Goal: Task Accomplishment & Management: Complete application form

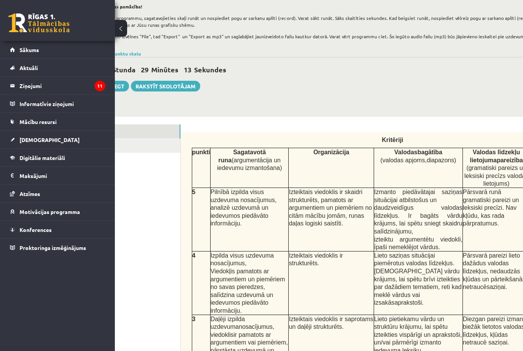
scroll to position [101, 36]
click at [124, 31] on button at bounding box center [121, 28] width 12 height 17
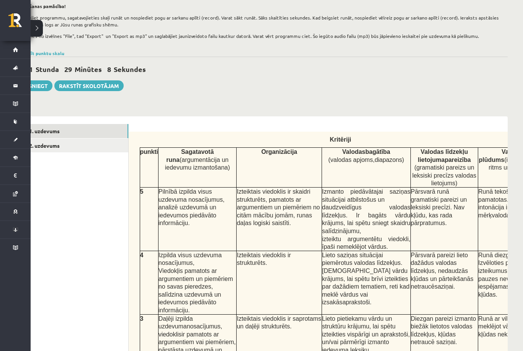
scroll to position [0, 0]
click at [64, 145] on link "2. uzdevums" at bounding box center [76, 146] width 103 height 14
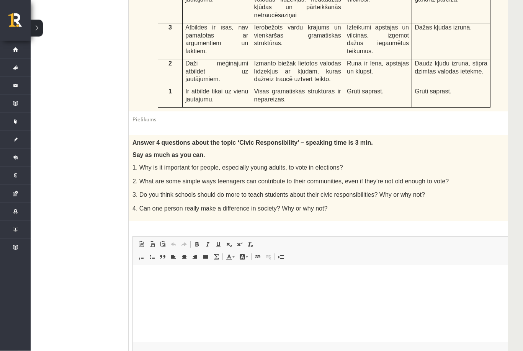
scroll to position [353, 28]
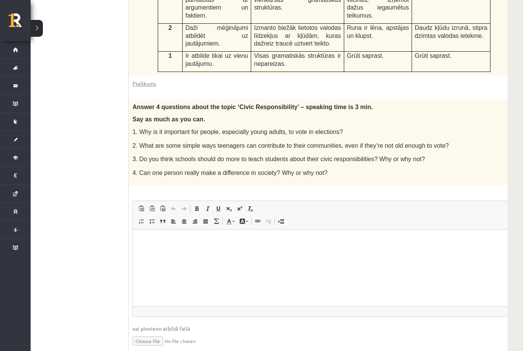
click at [341, 251] on html at bounding box center [330, 241] width 395 height 23
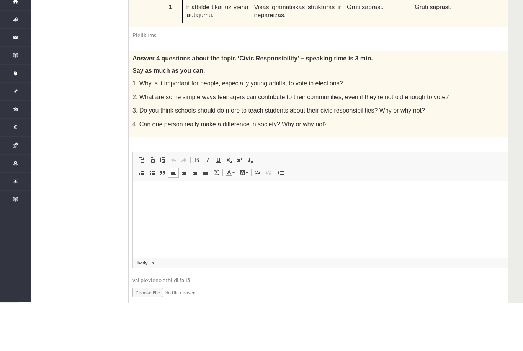
click at [98, 127] on ul "1. uzdevums 2. uzdevums" at bounding box center [76, 116] width 103 height 488
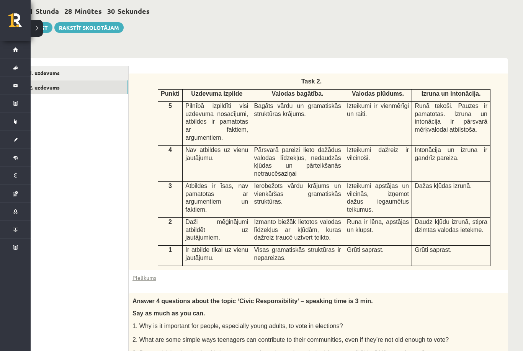
scroll to position [158, 28]
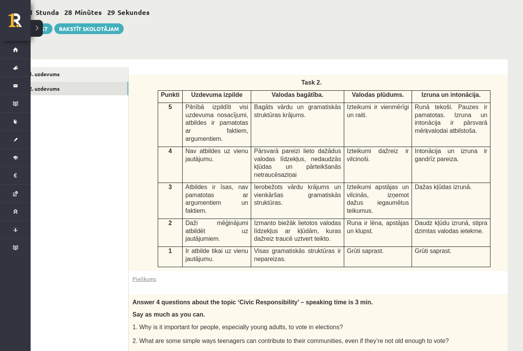
click at [77, 69] on link "1. uzdevums" at bounding box center [76, 74] width 103 height 14
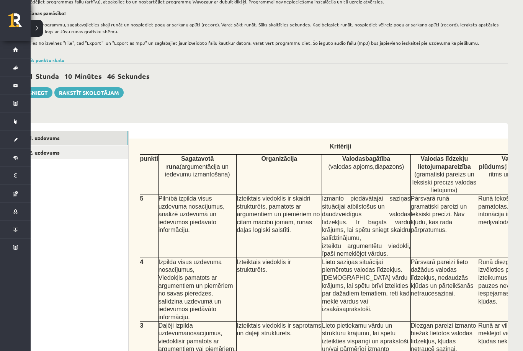
scroll to position [0, 0]
click at [74, 153] on link "2. uzdevums" at bounding box center [76, 152] width 103 height 14
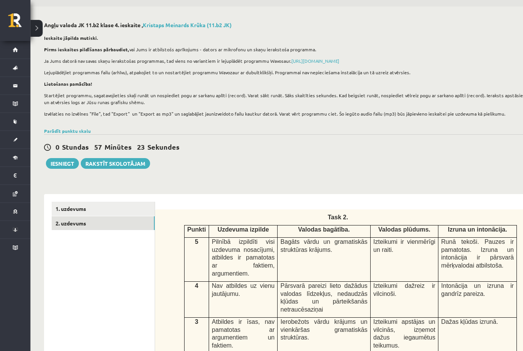
scroll to position [23, 2]
click at [83, 203] on link "1. uzdevums" at bounding box center [103, 209] width 103 height 14
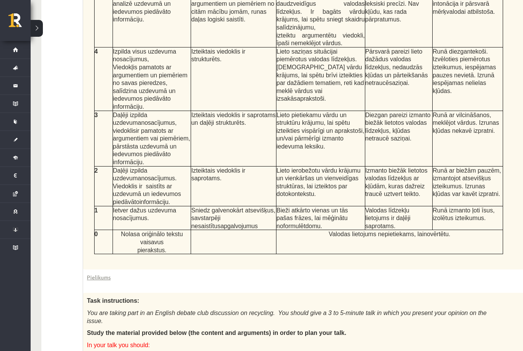
scroll to position [0, 56]
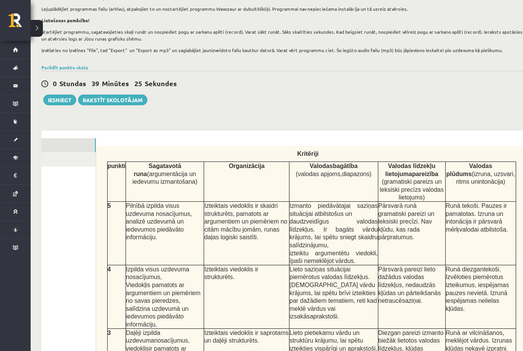
click at [82, 162] on link "2. uzdevums" at bounding box center [44, 160] width 103 height 14
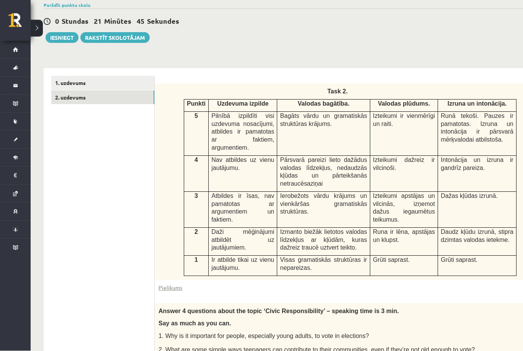
scroll to position [149, 2]
click at [72, 78] on link "1. uzdevums" at bounding box center [102, 83] width 103 height 14
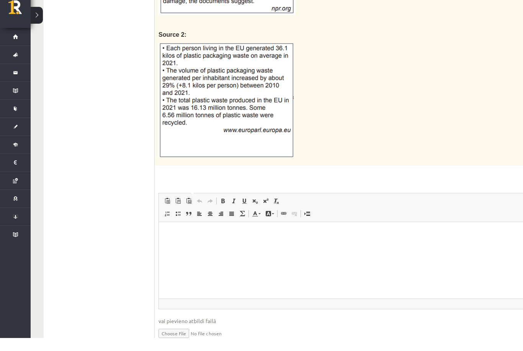
scroll to position [0, 0]
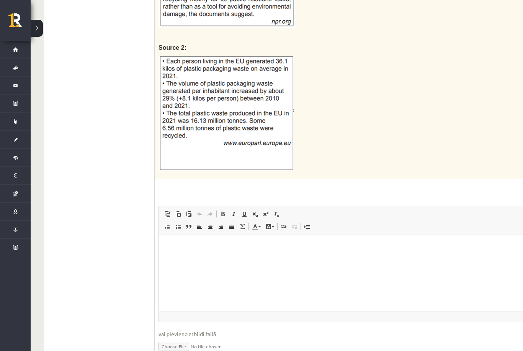
click at [184, 338] on input "file" at bounding box center [385, 346] width 454 height 16
type input "**********"
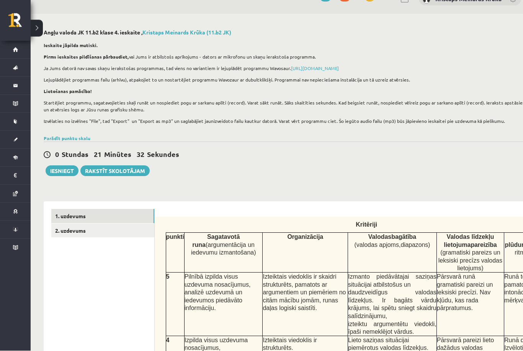
scroll to position [14, 2]
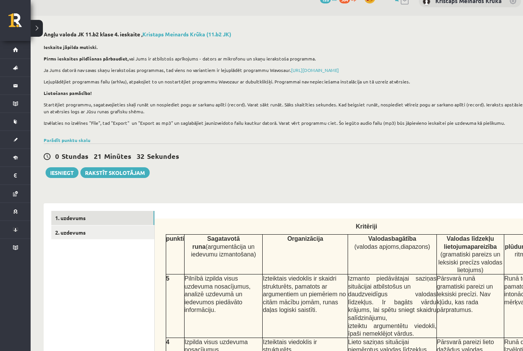
click at [91, 231] on link "2. uzdevums" at bounding box center [102, 232] width 103 height 14
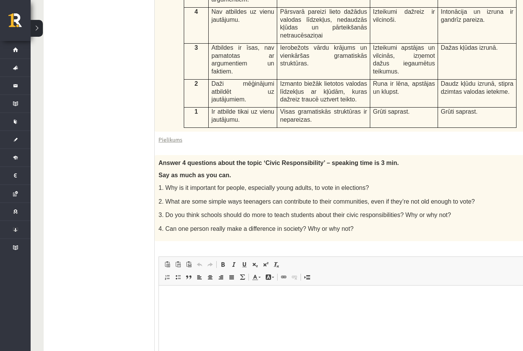
scroll to position [353, 2]
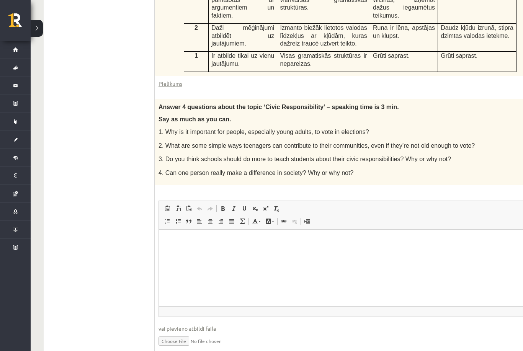
click at [177, 333] on input "file" at bounding box center [356, 341] width 396 height 16
type input "**********"
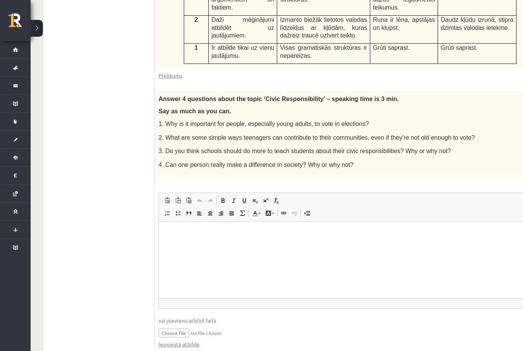
click at [300, 245] on html at bounding box center [356, 233] width 395 height 23
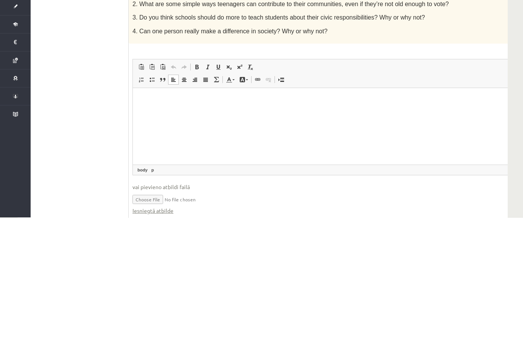
click at [78, 116] on ul "1. uzdevums 2. uzdevums" at bounding box center [76, 112] width 103 height 496
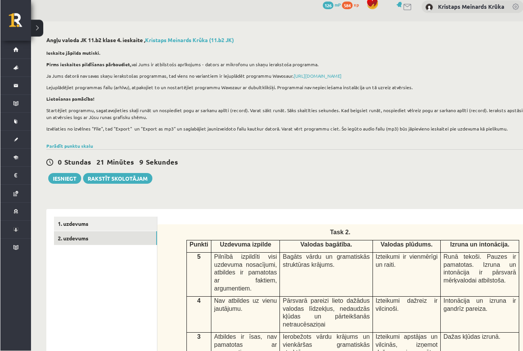
scroll to position [8, 0]
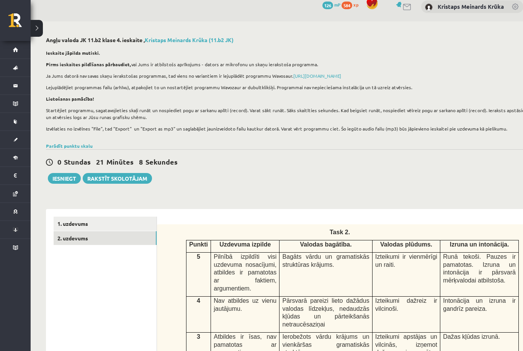
click at [67, 180] on button "Iesniegt" at bounding box center [64, 178] width 33 height 11
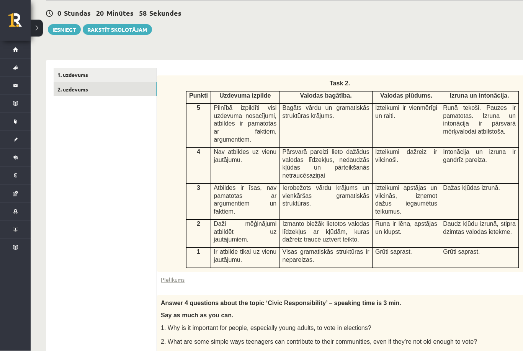
click at [106, 69] on link "1. uzdevums" at bounding box center [105, 75] width 103 height 14
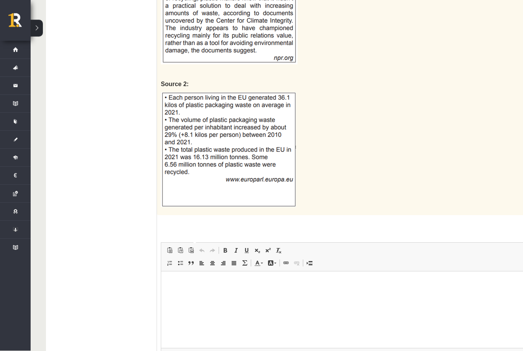
scroll to position [838, 0]
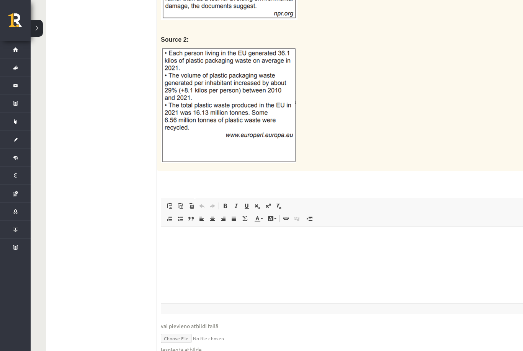
click at [183, 330] on input "file" at bounding box center [388, 338] width 454 height 16
type input "**********"
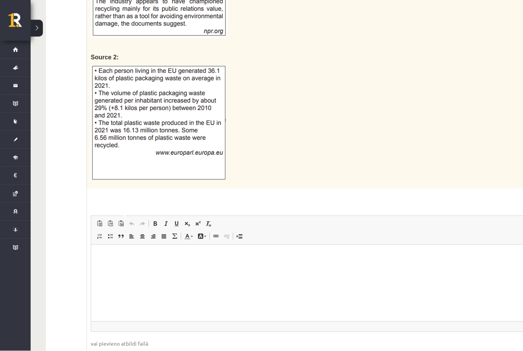
scroll to position [820, 0]
click at [260, 268] on html at bounding box center [318, 256] width 454 height 23
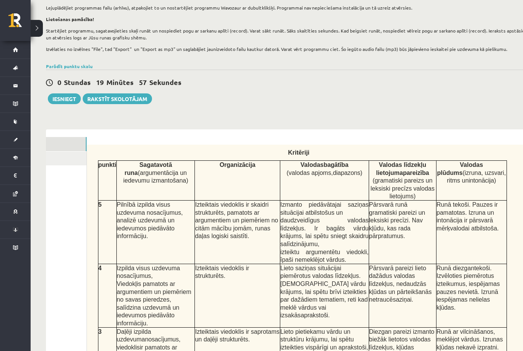
scroll to position [87, 0]
click at [65, 162] on link "2. uzdevums" at bounding box center [35, 159] width 103 height 14
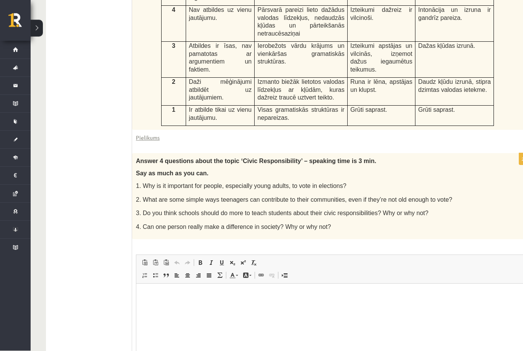
scroll to position [361, 0]
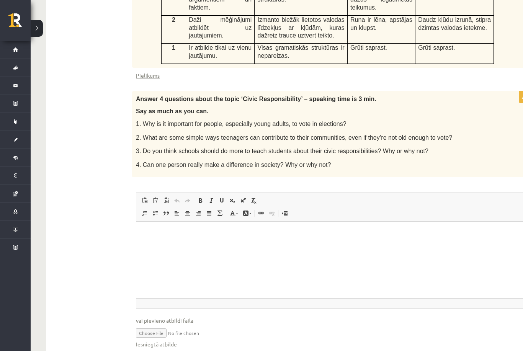
click at [148, 325] on input "file" at bounding box center [334, 333] width 396 height 16
type input "**********"
click at [332, 245] on html at bounding box center [333, 233] width 395 height 23
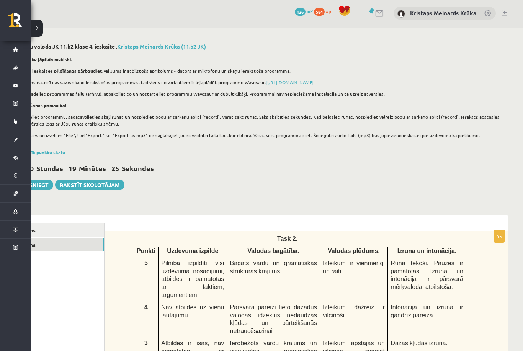
scroll to position [2, 28]
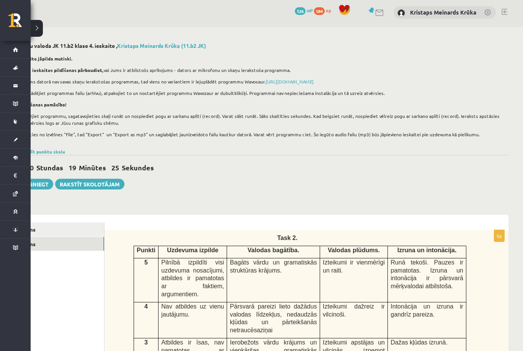
click at [80, 223] on link "1. uzdevums" at bounding box center [52, 229] width 103 height 14
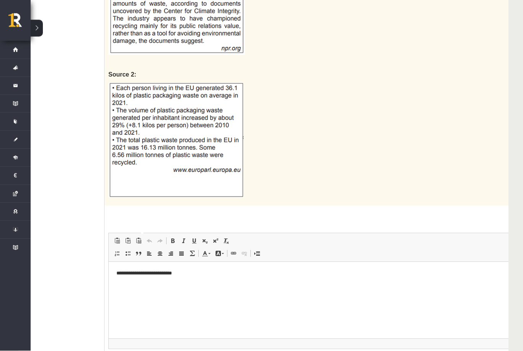
scroll to position [838, 28]
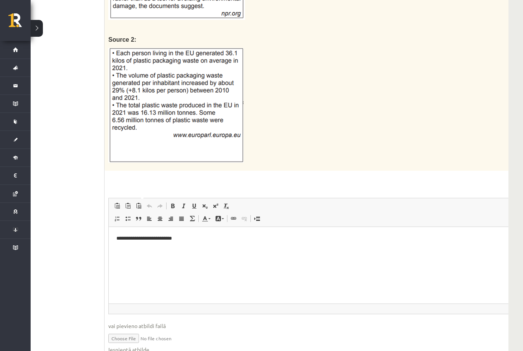
click at [124, 330] on input "file" at bounding box center [335, 338] width 454 height 16
type input "**********"
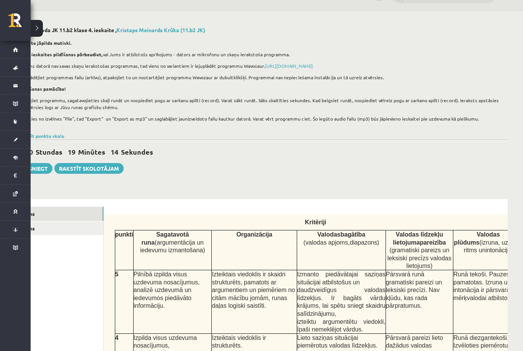
scroll to position [0, 28]
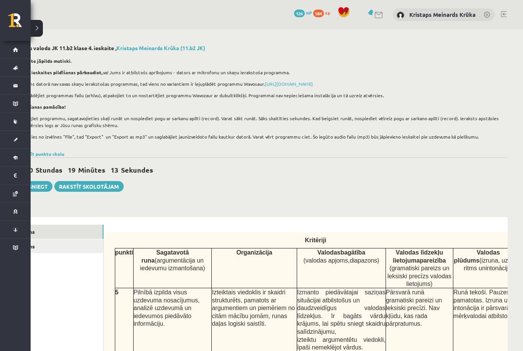
click at [71, 242] on link "2. uzdevums" at bounding box center [51, 246] width 103 height 14
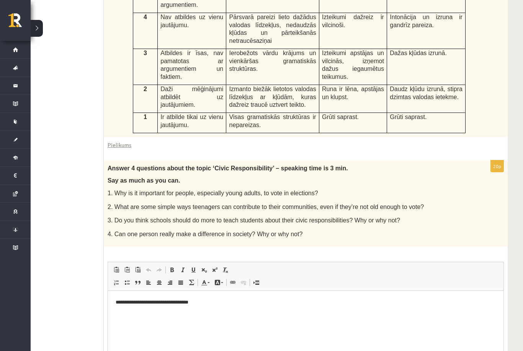
scroll to position [361, 0]
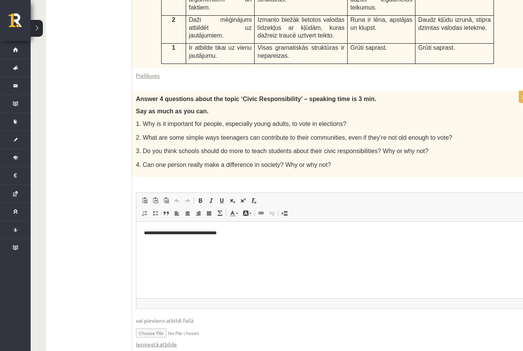
click at [154, 327] on input "file" at bounding box center [334, 333] width 396 height 16
type input "**********"
click at [181, 325] on input "file" at bounding box center [334, 333] width 396 height 16
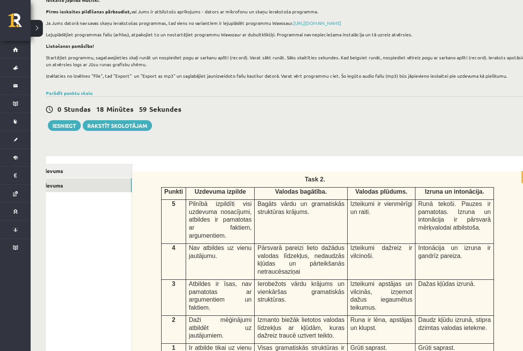
scroll to position [0, 0]
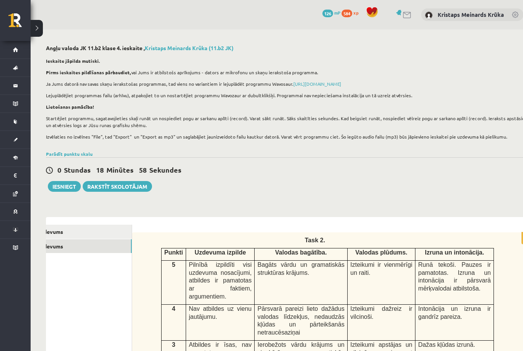
click at [69, 230] on link "1. uzdevums" at bounding box center [80, 232] width 103 height 14
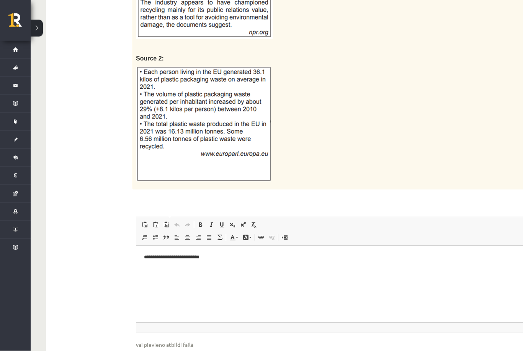
scroll to position [838, 0]
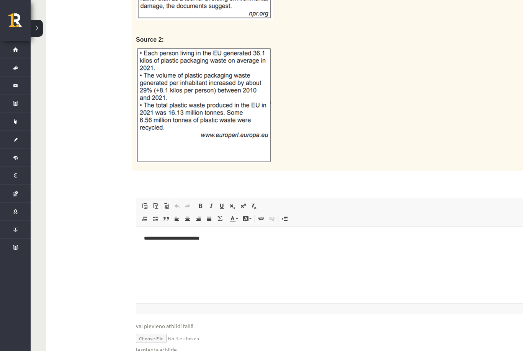
click at [259, 216] on span at bounding box center [261, 219] width 6 height 6
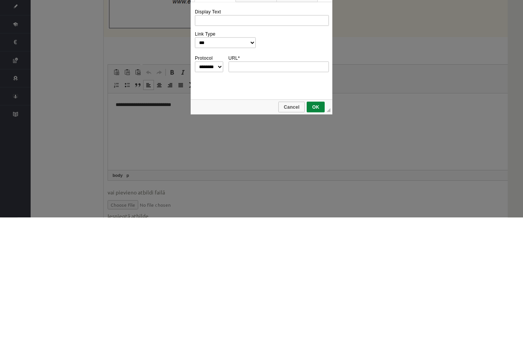
scroll to position [0, 0]
click at [361, 158] on div "**********" at bounding box center [261, 175] width 523 height 351
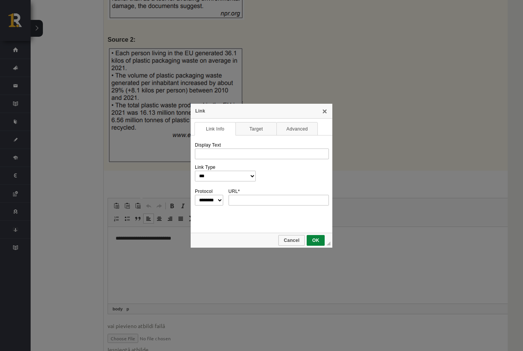
click at [297, 243] on span "Cancel" at bounding box center [291, 240] width 25 height 5
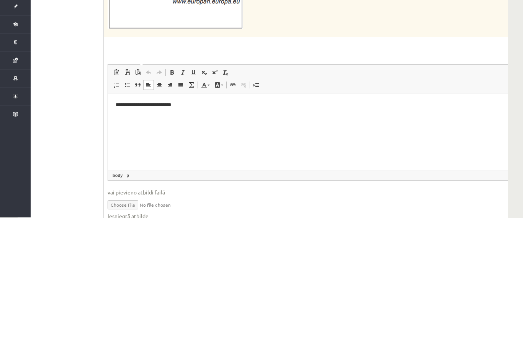
click at [260, 214] on link "Insert Page Break for Printing" at bounding box center [256, 219] width 11 height 10
click at [229, 214] on link "Link Keyboard shortcut Command+K" at bounding box center [232, 219] width 11 height 10
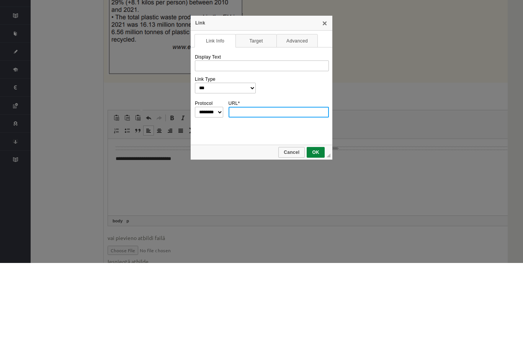
click at [319, 104] on div "Link" at bounding box center [262, 111] width 142 height 15
click at [325, 108] on link "X" at bounding box center [325, 111] width 6 height 6
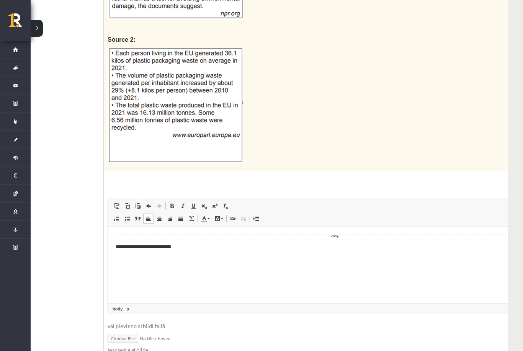
click at [128, 330] on input "file" at bounding box center [335, 338] width 454 height 16
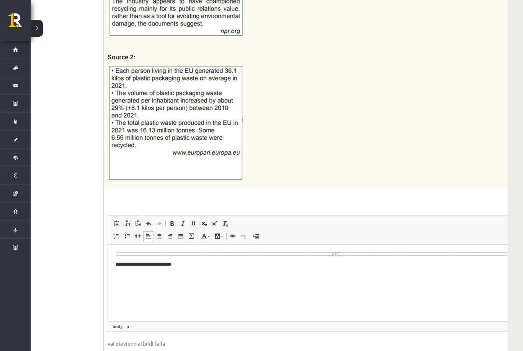
scroll to position [838, 28]
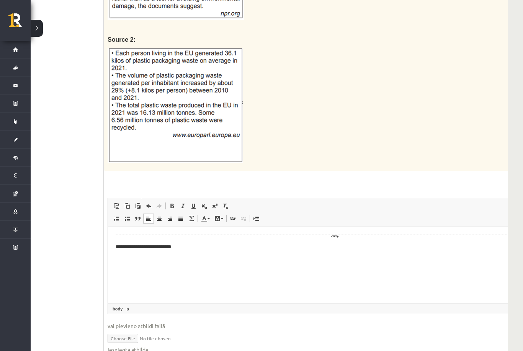
click at [124, 330] on input "file" at bounding box center [335, 338] width 454 height 16
type input "**********"
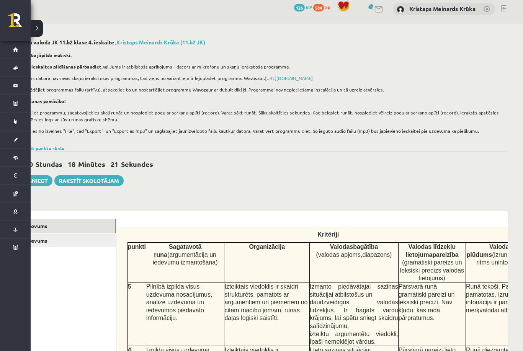
scroll to position [0, 28]
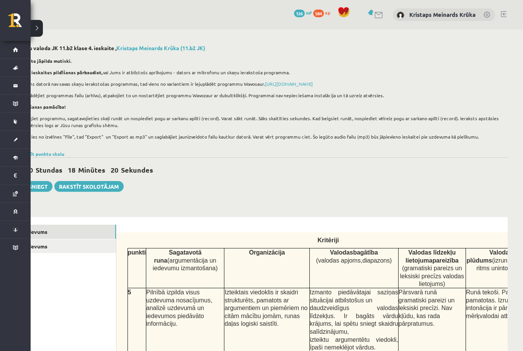
click at [64, 244] on link "2. uzdevums" at bounding box center [64, 246] width 103 height 14
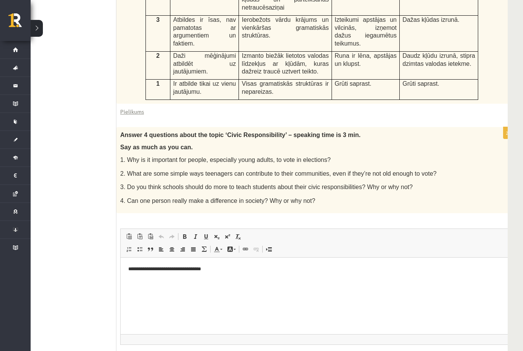
scroll to position [0, 0]
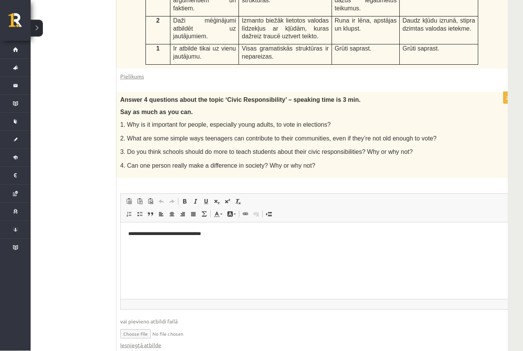
click at [141, 326] on input "file" at bounding box center [318, 334] width 396 height 16
type input "**********"
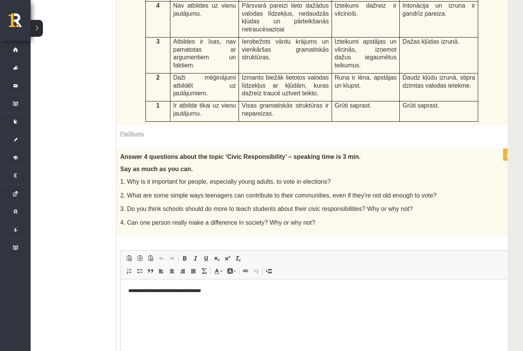
scroll to position [0, 28]
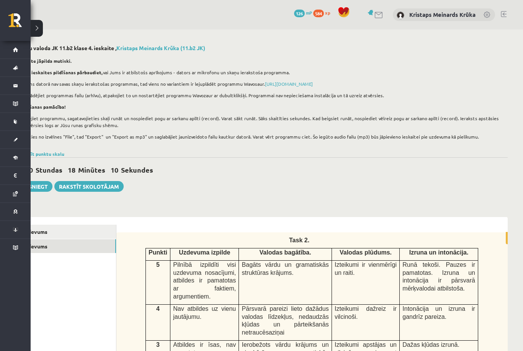
click at [48, 186] on button "Iesniegt" at bounding box center [36, 186] width 33 height 11
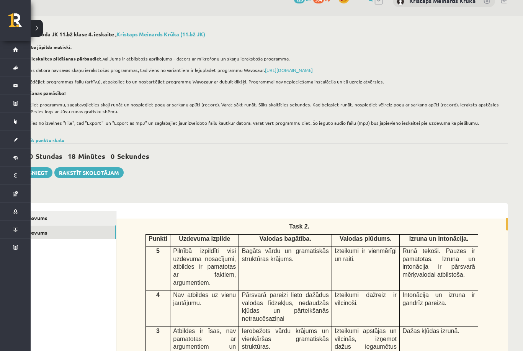
scroll to position [14, 28]
click at [75, 211] on link "1. uzdevums" at bounding box center [64, 218] width 103 height 14
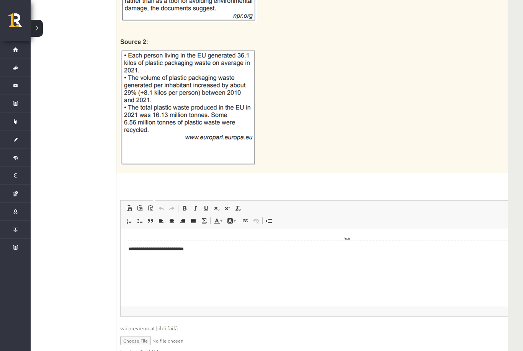
scroll to position [838, 28]
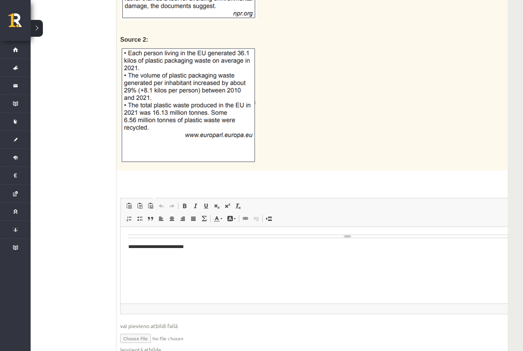
click at [134, 330] on input "file" at bounding box center [347, 338] width 454 height 16
type input "**********"
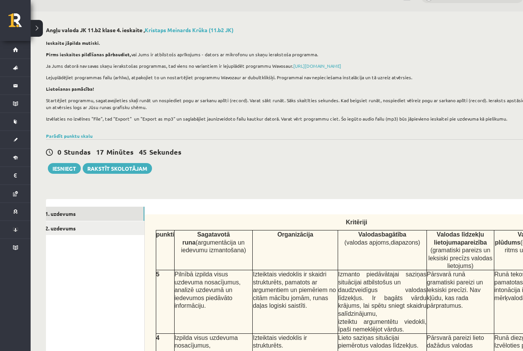
scroll to position [0, 0]
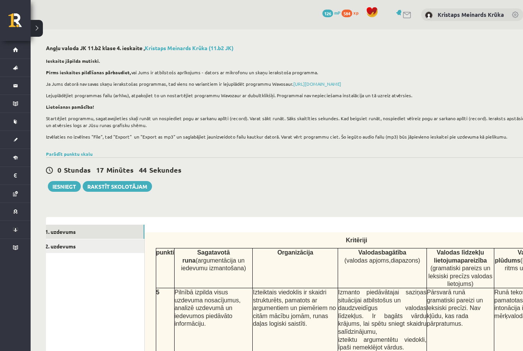
click at [65, 185] on button "Iesniegt" at bounding box center [64, 186] width 33 height 11
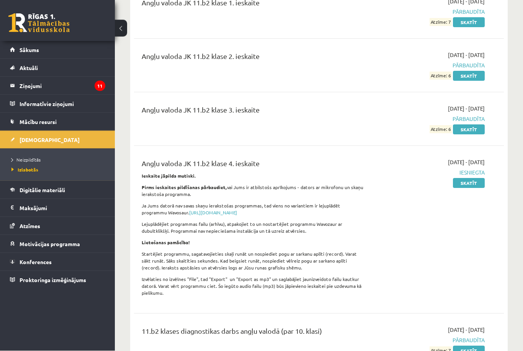
scroll to position [112, 0]
click at [467, 181] on link "Skatīt" at bounding box center [469, 183] width 32 height 10
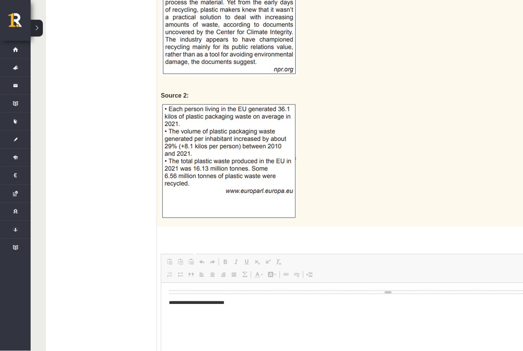
scroll to position [998, 0]
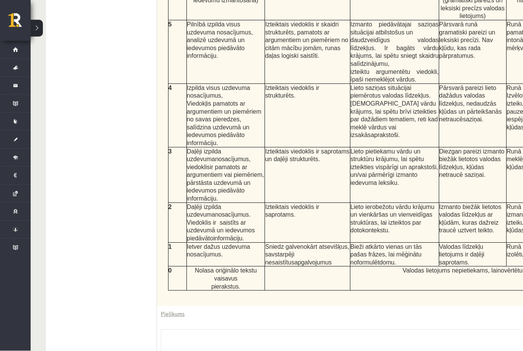
click at [37, 31] on button at bounding box center [37, 28] width 12 height 17
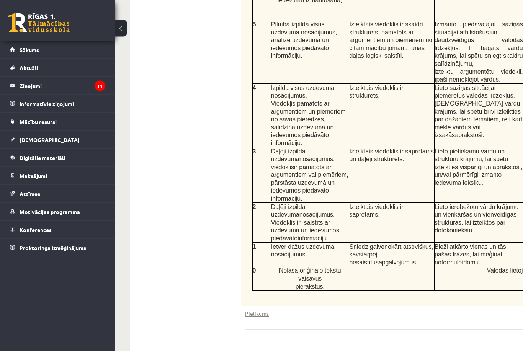
scroll to position [252, 0]
click at [34, 88] on legend "Ziņojumi 11" at bounding box center [63, 86] width 86 height 18
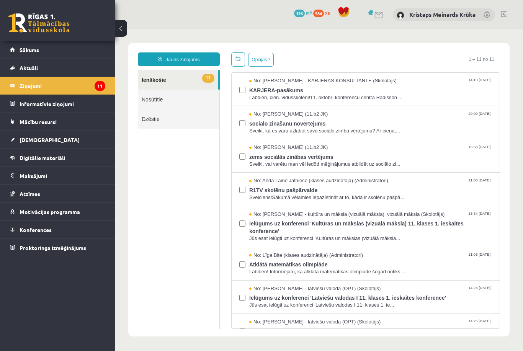
click at [148, 96] on link "Nosūtītie" at bounding box center [179, 100] width 82 height 20
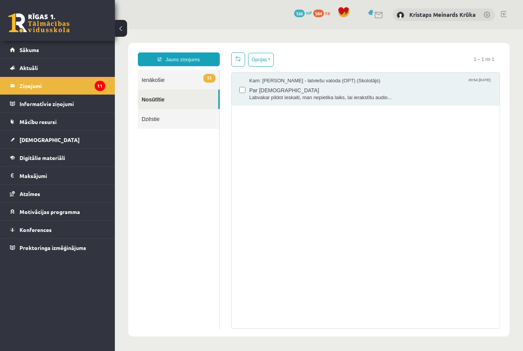
click at [275, 85] on span "Par ieskaiti" at bounding box center [370, 90] width 243 height 10
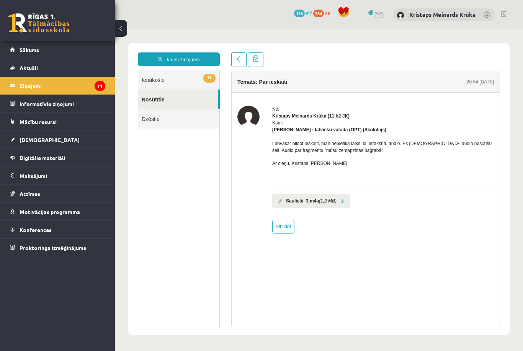
click at [160, 63] on link "Jauns ziņojums" at bounding box center [179, 59] width 82 height 14
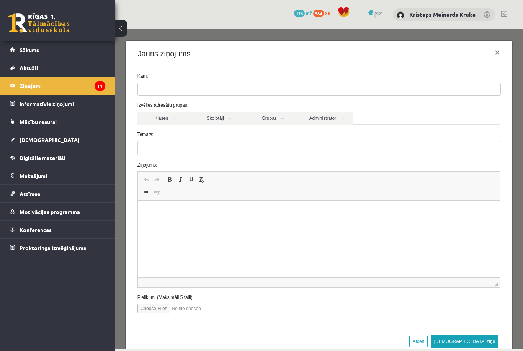
click at [177, 89] on ul at bounding box center [319, 89] width 362 height 12
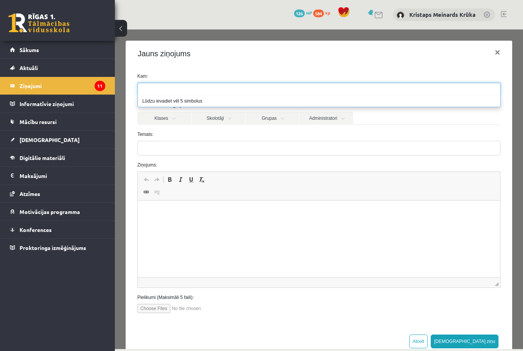
click at [229, 119] on link "Skolotāji" at bounding box center [218, 118] width 54 height 13
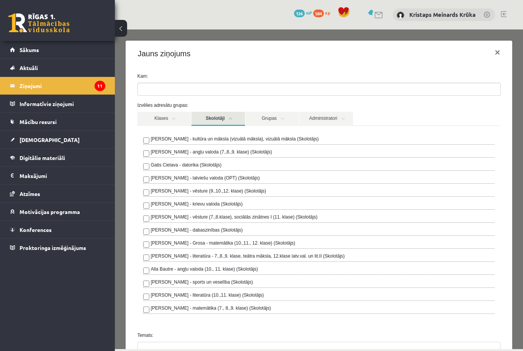
click at [265, 155] on label "Laila Priedīte-Dimiņa - angļu valoda (7.,8.,9. klase) (Skolotājs)" at bounding box center [211, 152] width 121 height 7
click at [276, 270] on div "Alla Bautre - angļu valoda (10., 11. klase) (Skolotājs)" at bounding box center [319, 270] width 352 height 9
click at [215, 268] on label "Alla Bautre - angļu valoda (10., 11. klase) (Skolotājs)" at bounding box center [204, 269] width 107 height 7
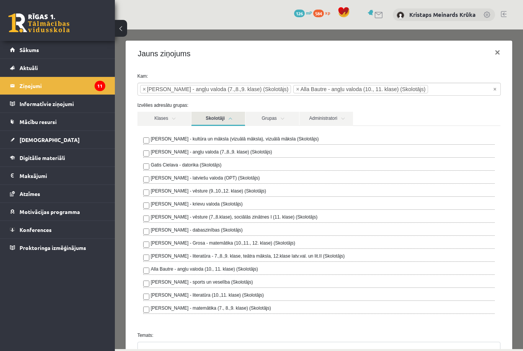
click at [207, 151] on label "Laila Priedīte-Dimiņa - angļu valoda (7.,8.,9. klase) (Skolotājs)" at bounding box center [211, 152] width 121 height 7
click at [237, 121] on link "Skolotāji" at bounding box center [218, 119] width 54 height 14
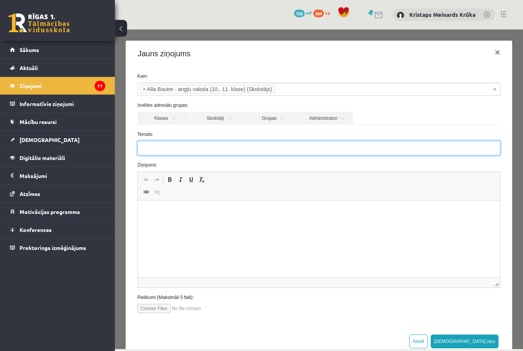
click at [273, 149] on input "Temats:" at bounding box center [318, 148] width 363 height 15
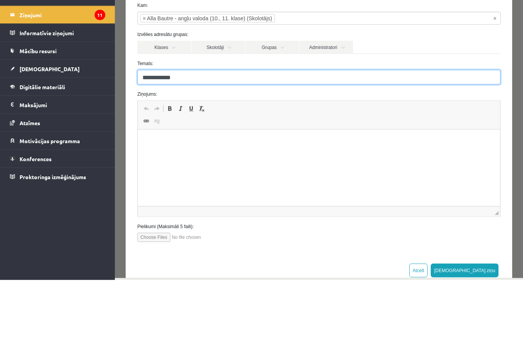
type input "**********"
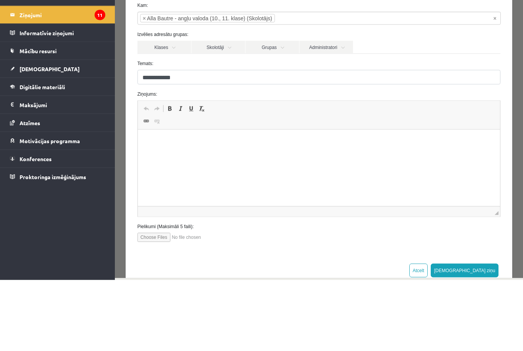
click at [299, 153] on html at bounding box center [318, 140] width 362 height 23
click at [392, 152] on html "**********" at bounding box center [318, 140] width 362 height 23
click at [330, 89] on form "**********" at bounding box center [319, 122] width 375 height 240
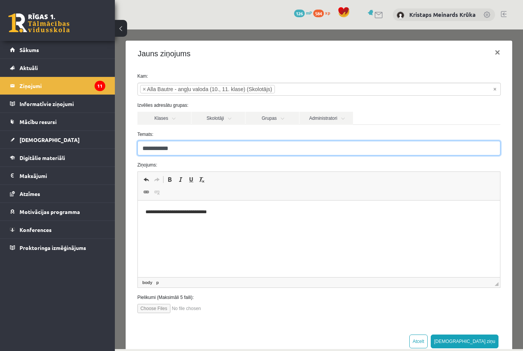
click at [292, 152] on input "**********" at bounding box center [318, 148] width 363 height 15
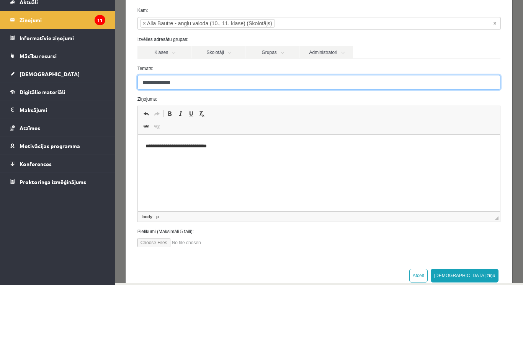
type input "**********"
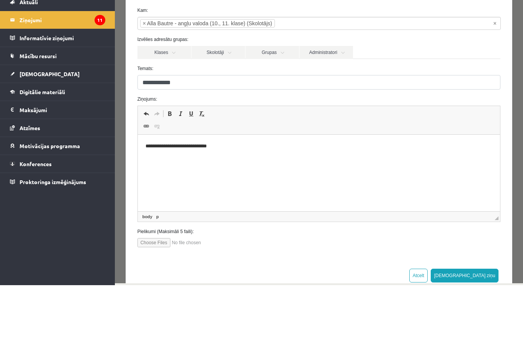
click at [311, 144] on p "**********" at bounding box center [318, 146] width 347 height 8
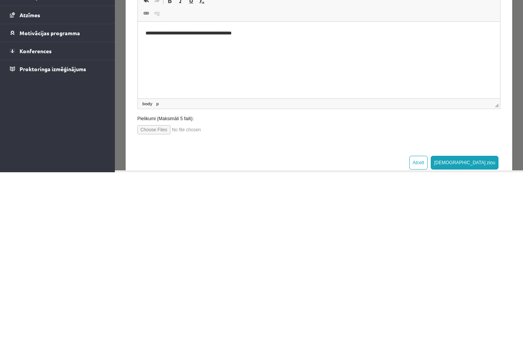
click at [158, 130] on input "file" at bounding box center [180, 129] width 87 height 9
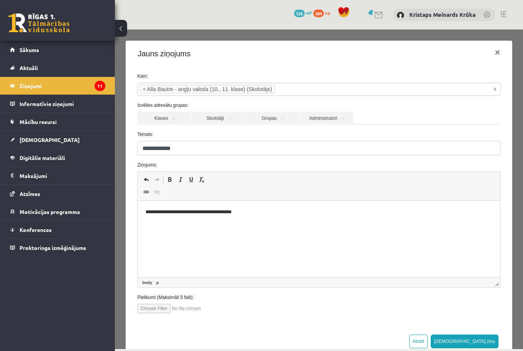
type input "**********"
click at [488, 337] on button "Sūtīt ziņu" at bounding box center [465, 342] width 68 height 14
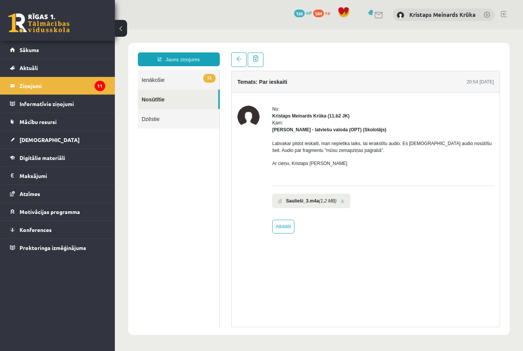
click at [201, 94] on link "Nosūtītie" at bounding box center [178, 100] width 80 height 20
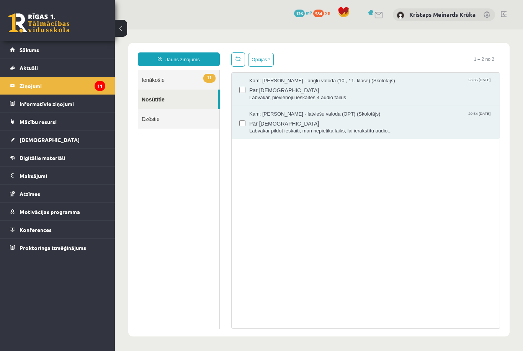
click at [338, 92] on span "Par ieskaite" at bounding box center [370, 90] width 243 height 10
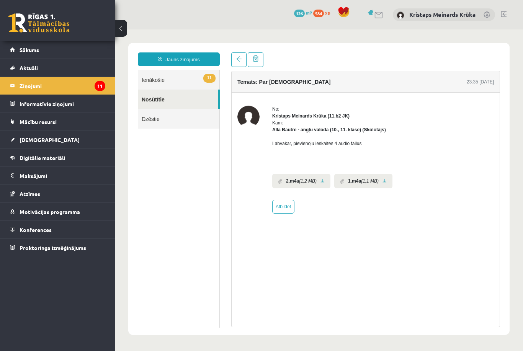
click at [28, 145] on link "[DEMOGRAPHIC_DATA]" at bounding box center [57, 140] width 95 height 18
